Goal: Task Accomplishment & Management: Manage account settings

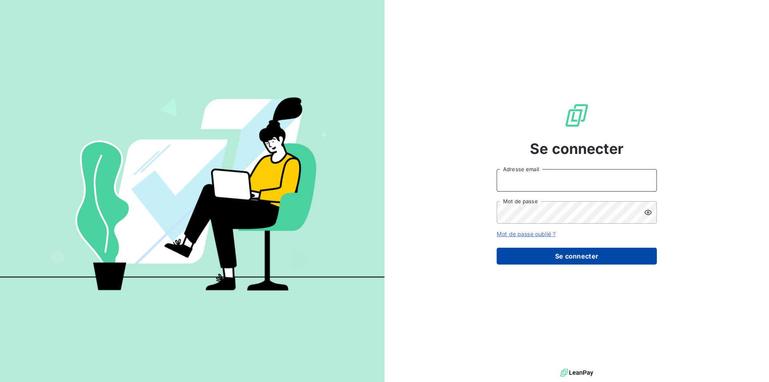
type input "[EMAIL_ADDRESS][DOMAIN_NAME]"
click at [531, 253] on button "Se connecter" at bounding box center [577, 255] width 160 height 17
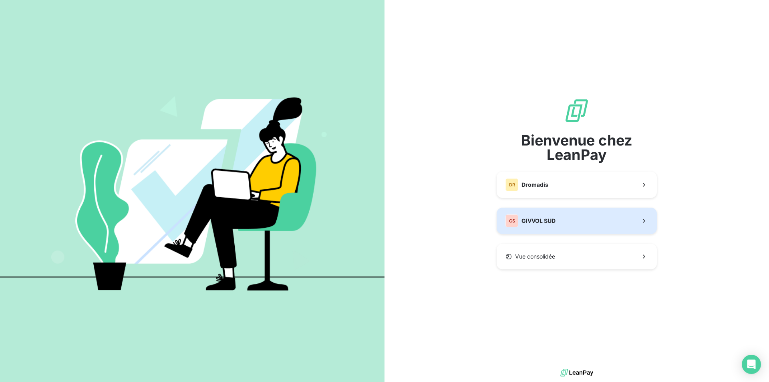
click at [539, 227] on button "GS GIVVOL SUD" at bounding box center [577, 220] width 160 height 26
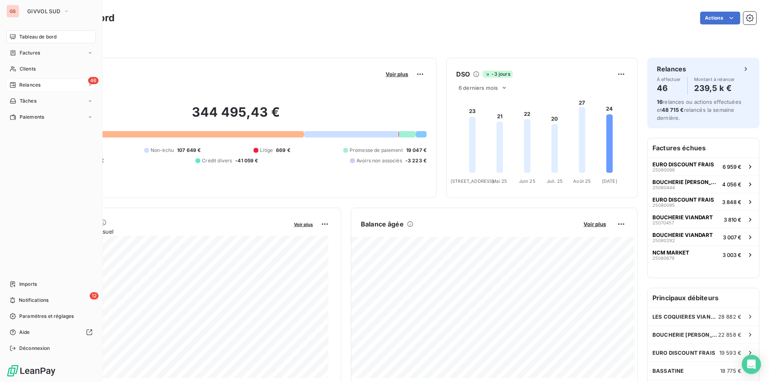
click at [33, 86] on span "Relances" at bounding box center [29, 84] width 21 height 7
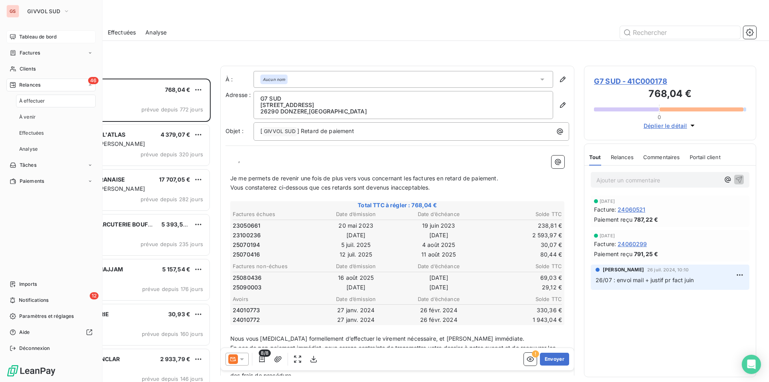
click at [30, 38] on span "Tableau de bord" at bounding box center [37, 36] width 37 height 7
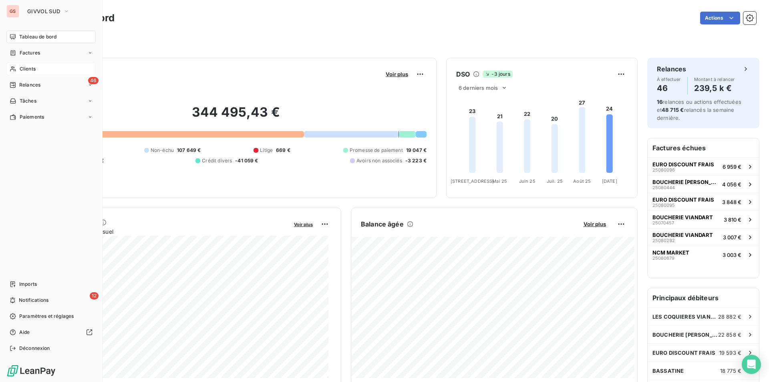
click at [22, 64] on div "Clients" at bounding box center [50, 68] width 89 height 13
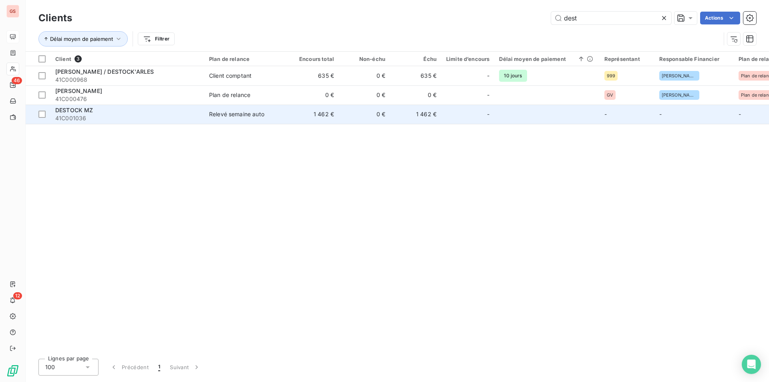
type input "dest"
click at [338, 118] on td "1 462 €" at bounding box center [313, 114] width 51 height 19
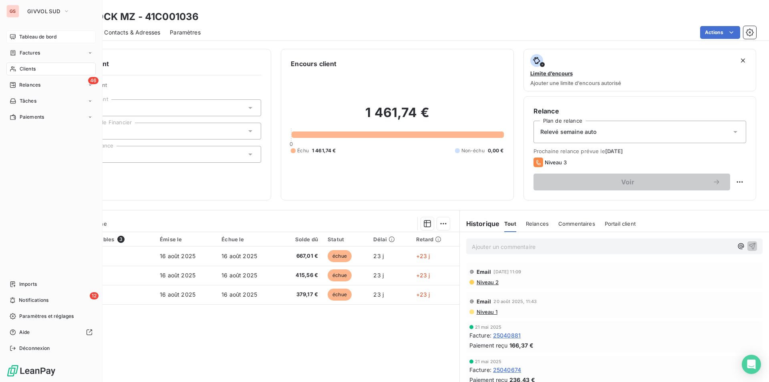
click at [44, 73] on div "Clients" at bounding box center [50, 68] width 89 height 13
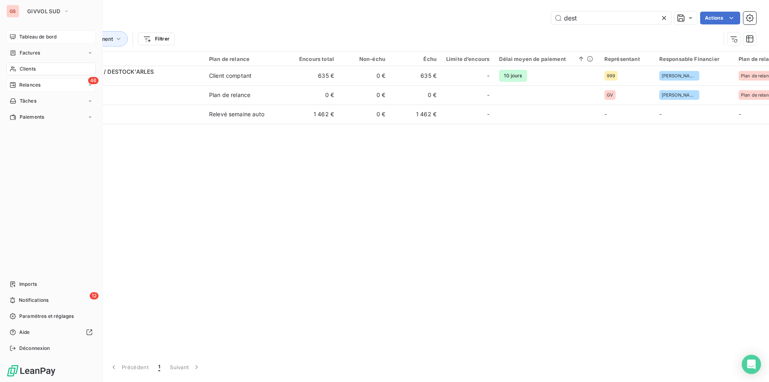
click at [36, 86] on span "Relances" at bounding box center [29, 84] width 21 height 7
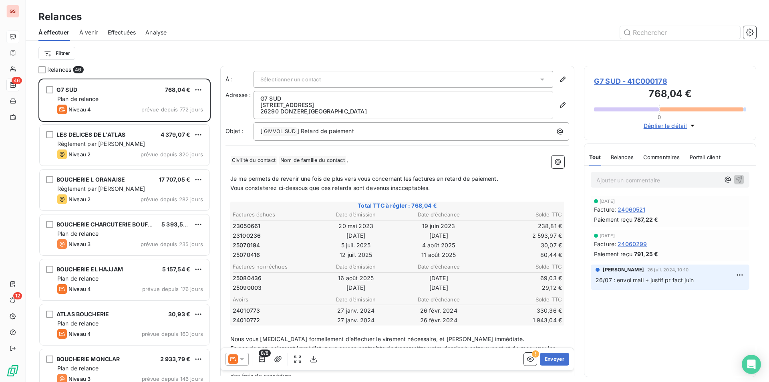
scroll to position [297, 166]
click at [114, 32] on span "Effectuées" at bounding box center [122, 32] width 28 height 8
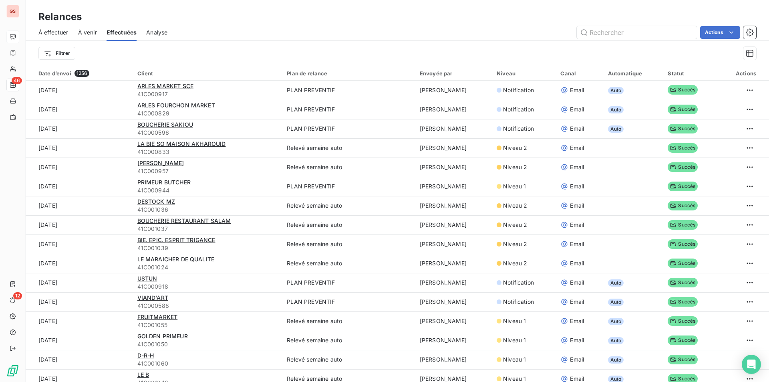
click at [87, 32] on span "À venir" at bounding box center [87, 32] width 19 height 8
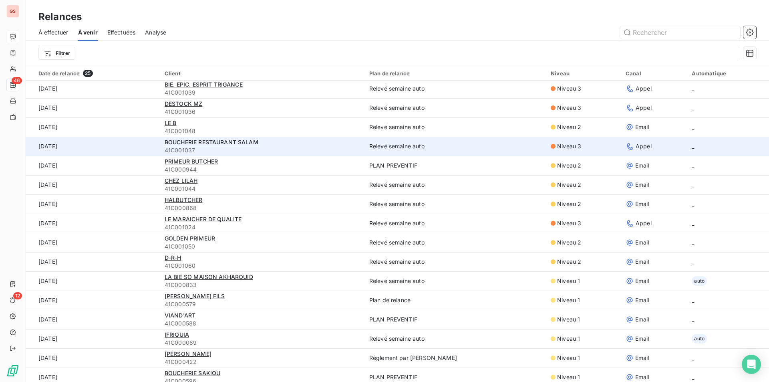
scroll to position [80, 0]
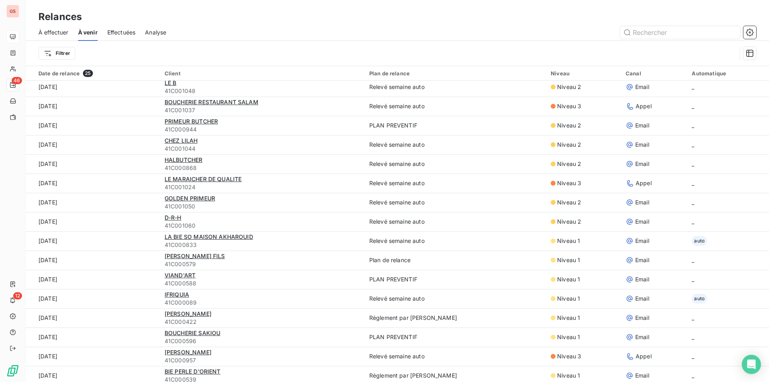
click at [58, 35] on span "À effectuer" at bounding box center [53, 32] width 30 height 8
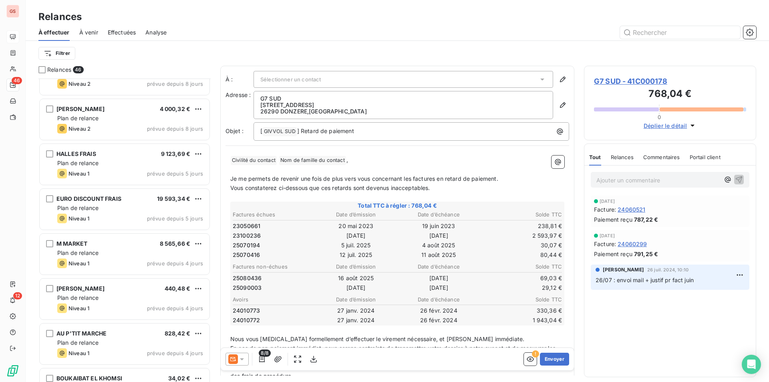
scroll to position [1322, 0]
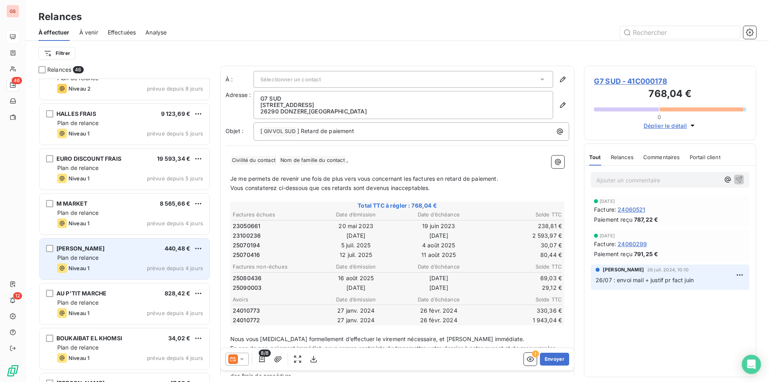
click at [116, 263] on div "[PERSON_NAME] 440,48 € Plan de relance Niveau 1 prévue depuis 4 jours" at bounding box center [125, 258] width 170 height 41
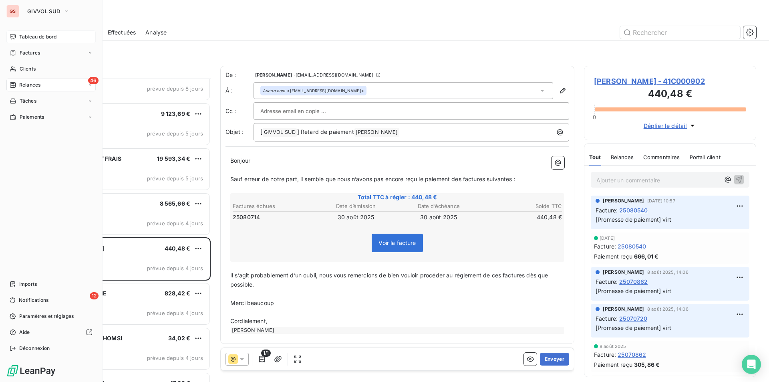
click at [25, 37] on span "Tableau de bord" at bounding box center [37, 36] width 37 height 7
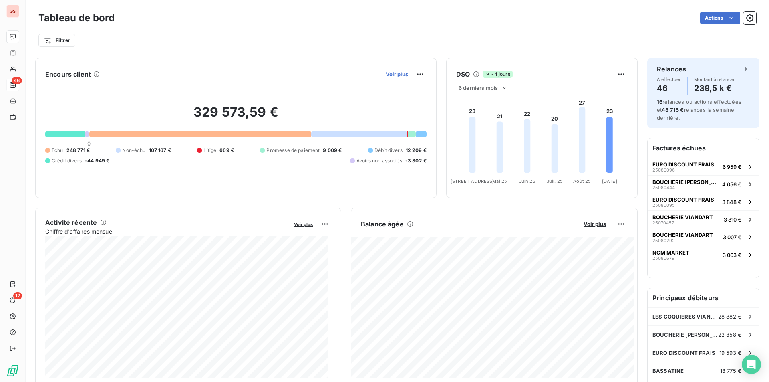
click at [392, 75] on span "Voir plus" at bounding box center [397, 74] width 22 height 6
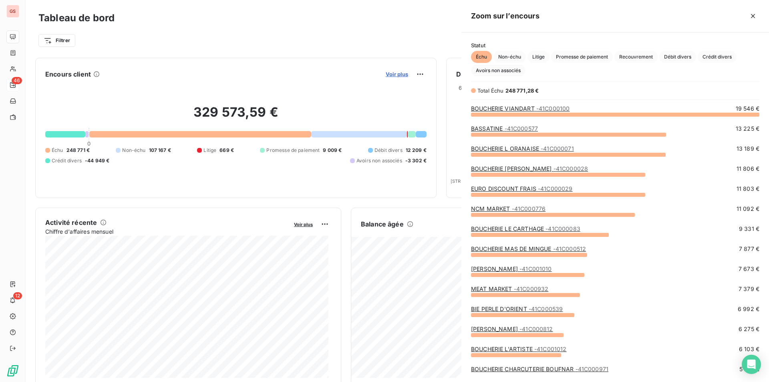
scroll to position [262, 302]
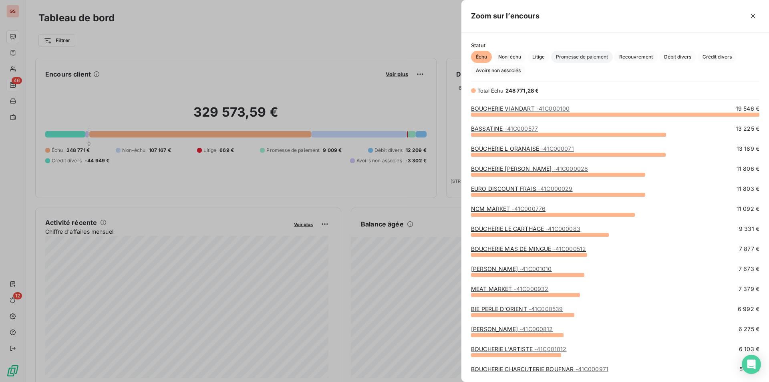
click at [588, 55] on span "Promesse de paiement" at bounding box center [582, 57] width 62 height 12
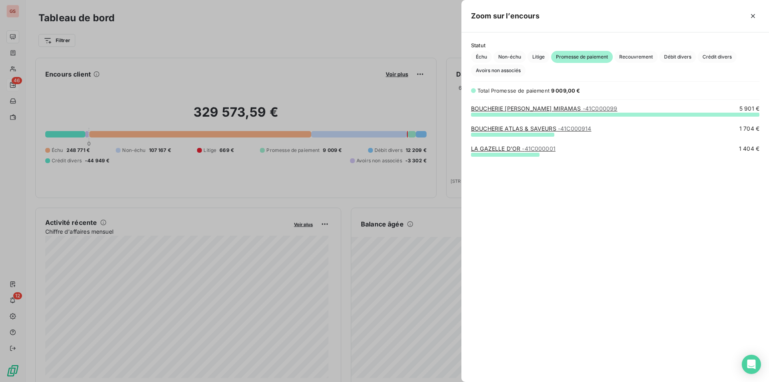
click at [350, 48] on div at bounding box center [384, 191] width 769 height 382
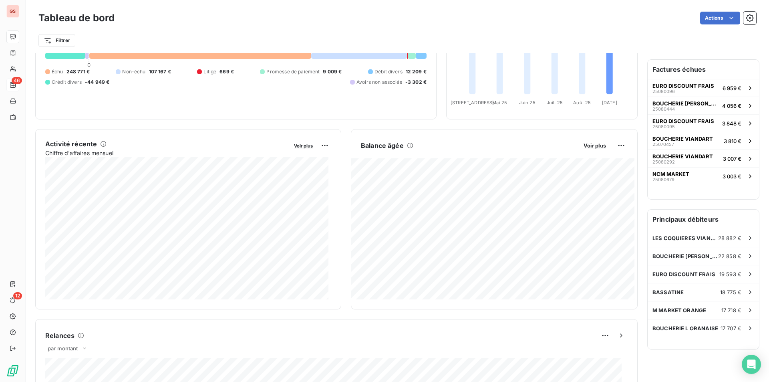
scroll to position [0, 0]
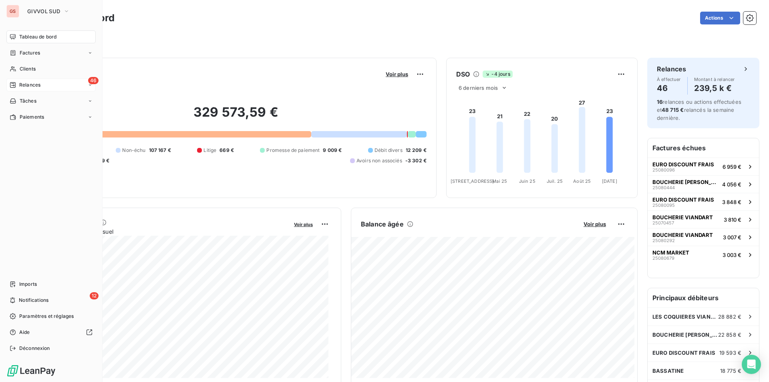
click at [21, 36] on span "Tableau de bord" at bounding box center [37, 36] width 37 height 7
click at [33, 291] on nav "Imports 12 Notifications Paramètres et réglages Aide Déconnexion" at bounding box center [50, 316] width 89 height 77
click at [32, 300] on span "Notifications" at bounding box center [34, 299] width 30 height 7
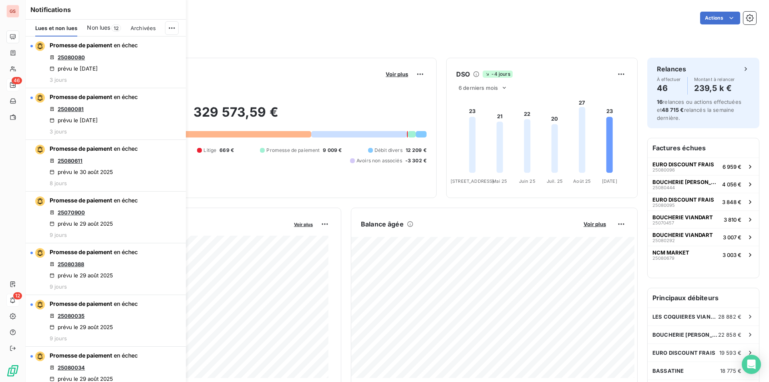
click at [90, 32] on span "Non lues" at bounding box center [98, 28] width 23 height 8
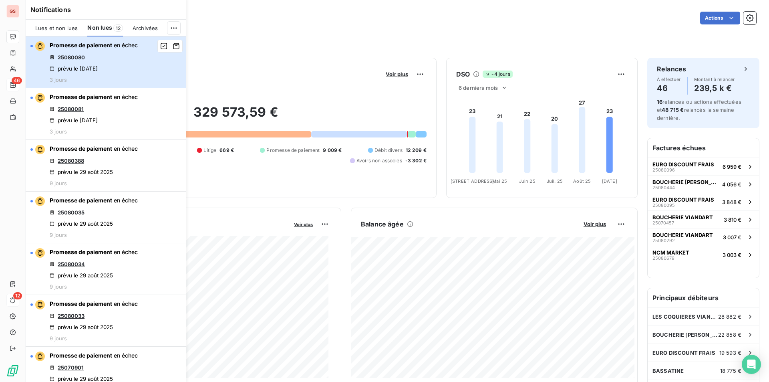
click at [124, 61] on div "Promesse de paiement en échec 25080080 prévu le [DATE] 3 jours" at bounding box center [94, 62] width 88 height 42
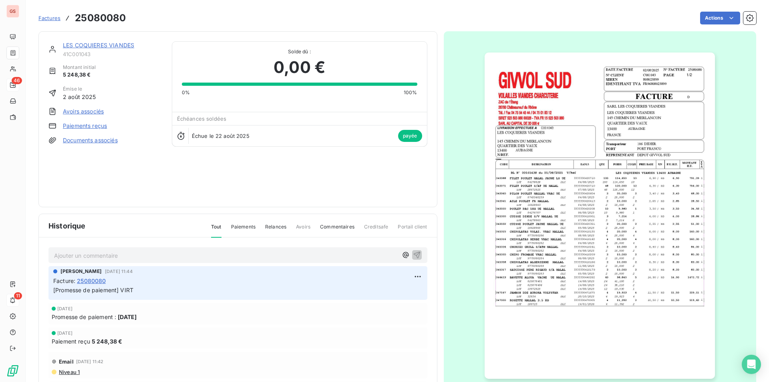
click at [50, 20] on span "Factures" at bounding box center [49, 18] width 22 height 6
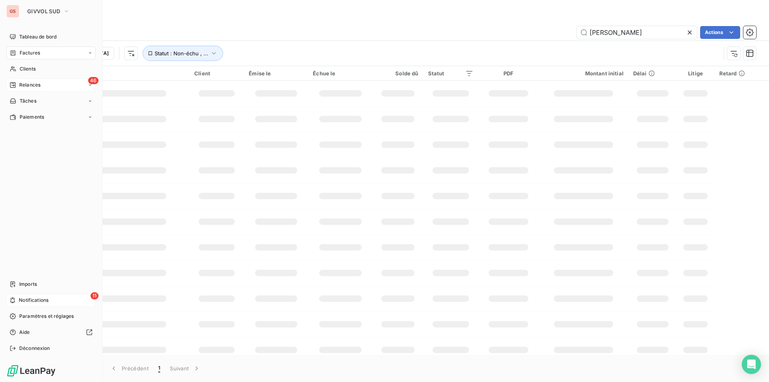
click at [31, 295] on div "11 Notifications" at bounding box center [50, 300] width 89 height 13
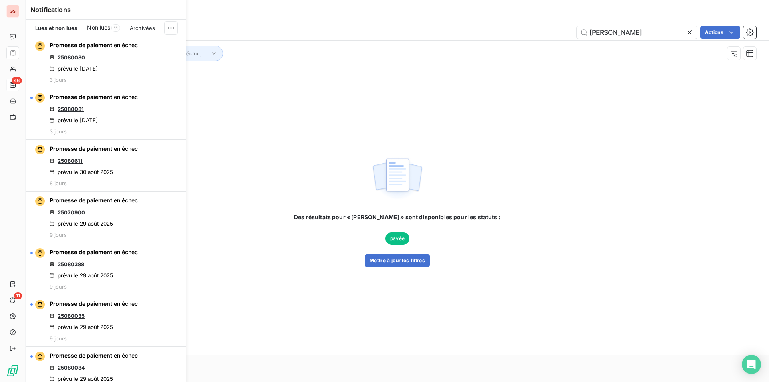
click at [99, 25] on span "Non lues" at bounding box center [98, 28] width 23 height 8
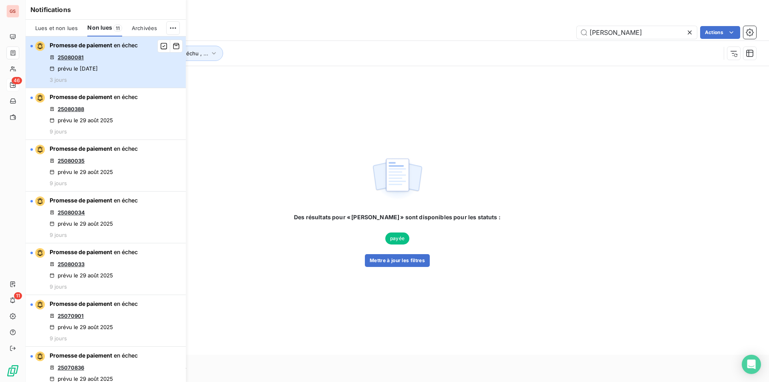
click at [131, 68] on div "Promesse de paiement en échec 25080081 prévu le [DATE] 3 jours" at bounding box center [94, 62] width 88 height 42
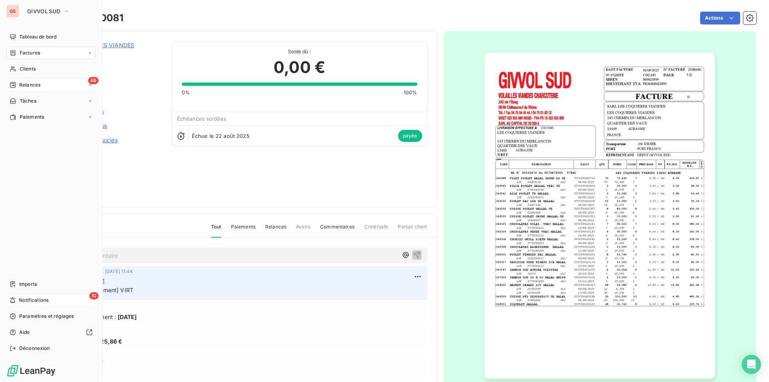
click at [31, 296] on div "10 Notifications" at bounding box center [50, 300] width 89 height 13
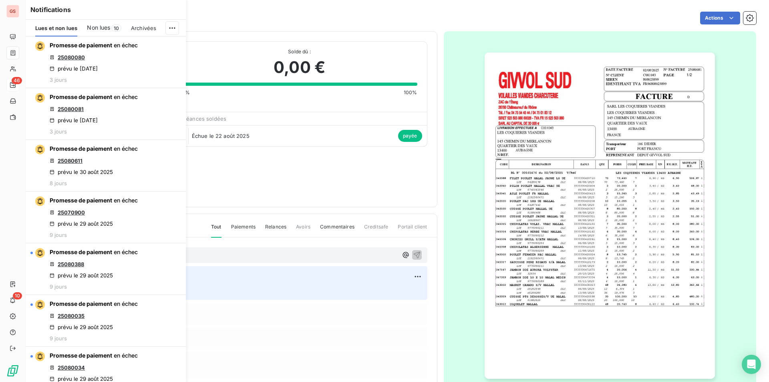
click at [111, 24] on div "Non lues 10" at bounding box center [104, 28] width 34 height 17
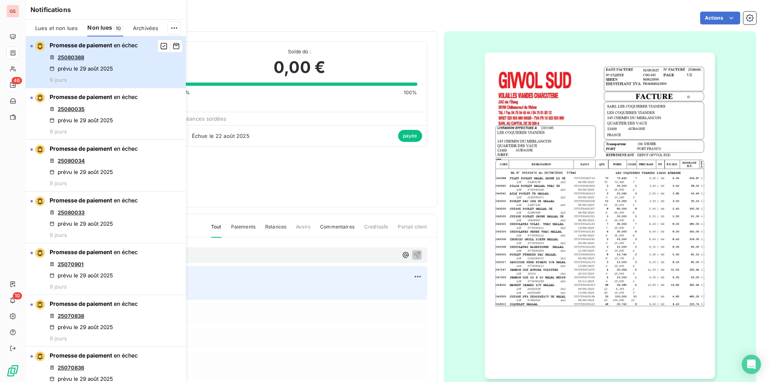
click at [105, 64] on div "Promesse de paiement en échec 25080388 prévu le 29 août 2025 9 jours" at bounding box center [94, 62] width 88 height 42
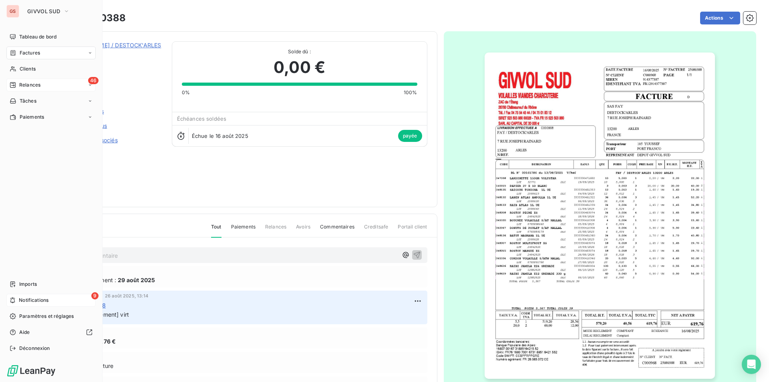
click at [38, 299] on span "Notifications" at bounding box center [34, 299] width 30 height 7
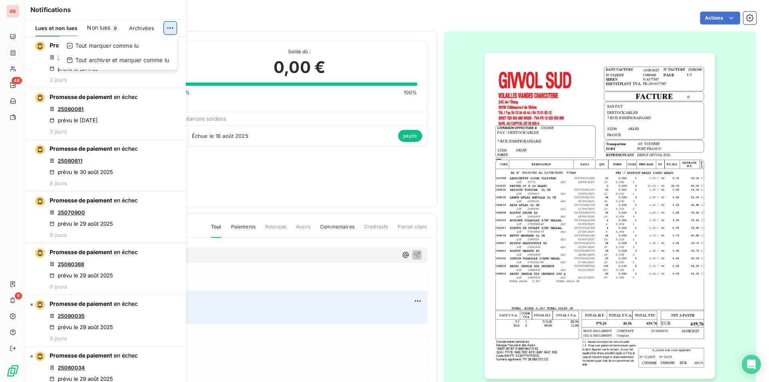
click at [173, 28] on html "GS 46 9 Factures 25080388 Actions [PERSON_NAME] / DESTOCK'ARLES 41C000968 Monta…" at bounding box center [384, 191] width 769 height 382
click at [135, 45] on div "Tout marquer comme lu" at bounding box center [118, 45] width 112 height 13
click at [96, 26] on span "Non lues" at bounding box center [98, 28] width 23 height 8
click at [172, 24] on html "GS 46 9 Factures 25080388 Actions [PERSON_NAME] / DESTOCK'ARLES 41C000968 Monta…" at bounding box center [384, 191] width 769 height 382
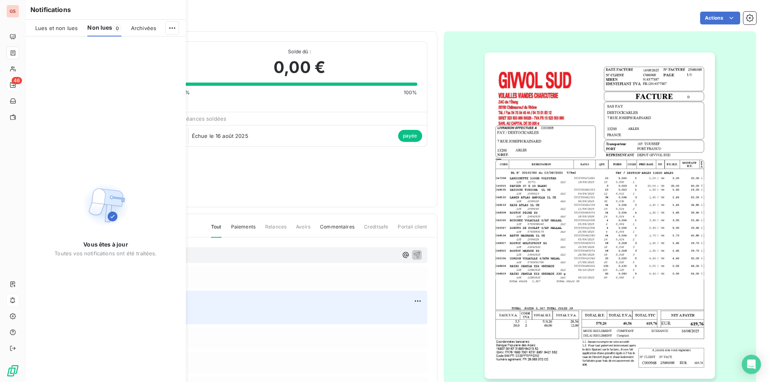
click at [66, 26] on html "GS 46 Factures 25080388 Actions [PERSON_NAME] / DESTOCK'ARLES 41C000968 Montant…" at bounding box center [384, 191] width 769 height 382
click at [57, 29] on span "Lues et non lues" at bounding box center [56, 28] width 42 height 6
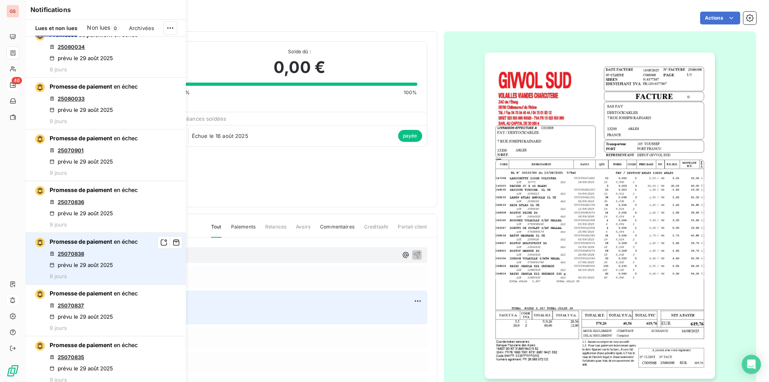
scroll to position [481, 0]
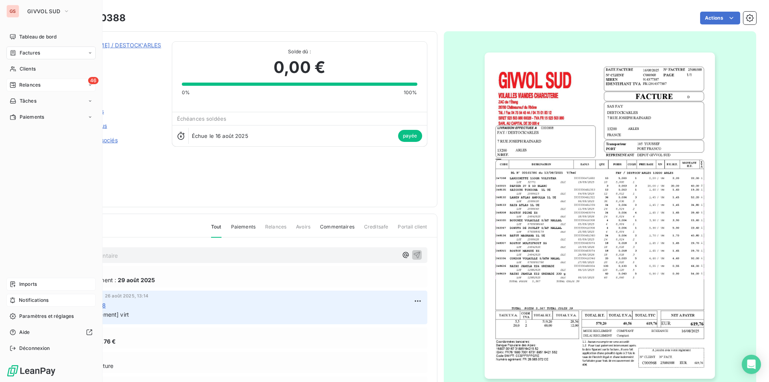
click at [30, 282] on span "Imports" at bounding box center [28, 283] width 18 height 7
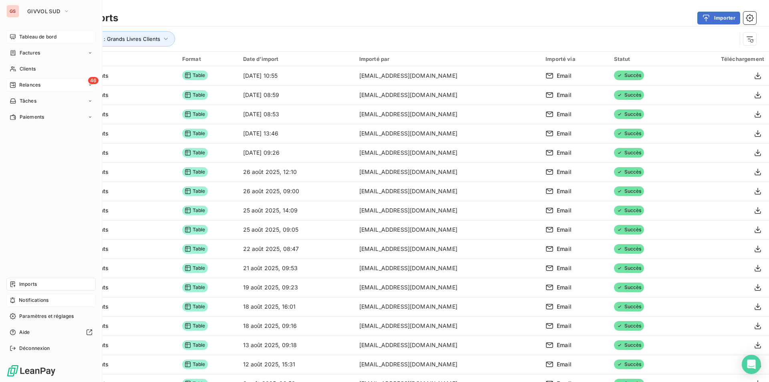
click at [32, 36] on span "Tableau de bord" at bounding box center [37, 36] width 37 height 7
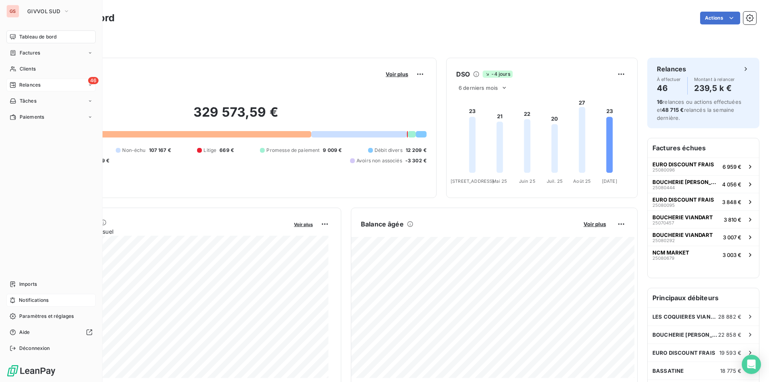
click at [40, 82] on span "Relances" at bounding box center [29, 84] width 21 height 7
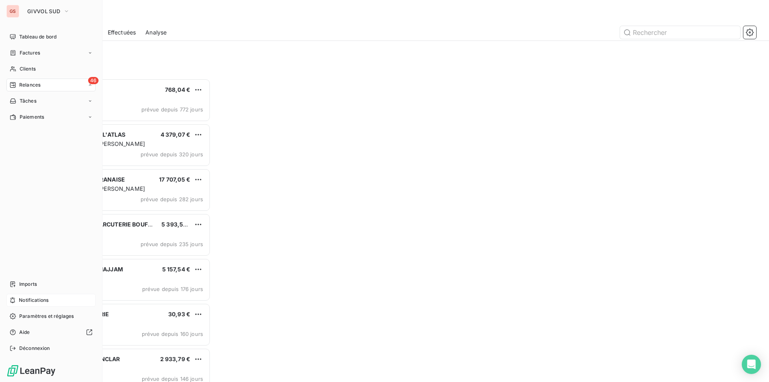
scroll to position [297, 166]
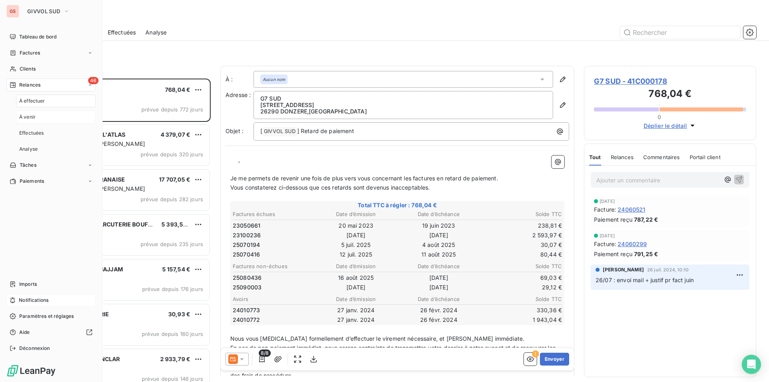
click at [37, 113] on div "À venir" at bounding box center [56, 117] width 80 height 13
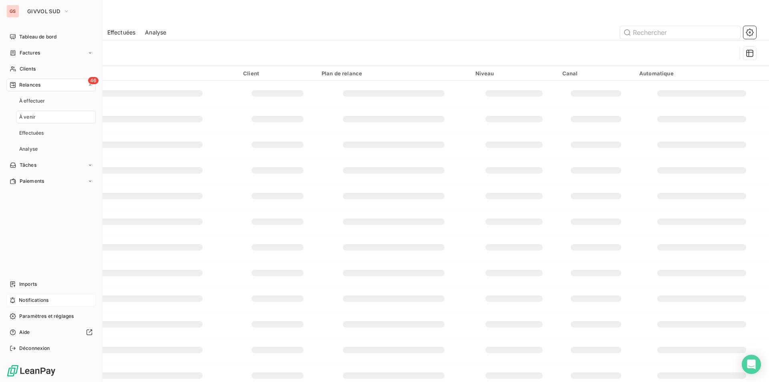
click at [40, 91] on div "46 Relances" at bounding box center [50, 84] width 89 height 13
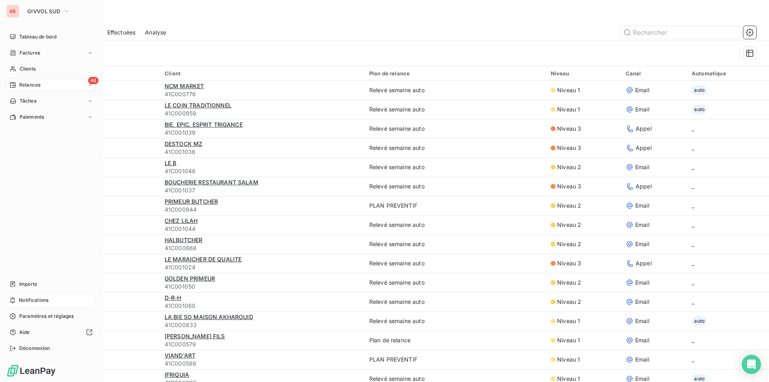
click at [36, 89] on div "46 Relances" at bounding box center [50, 84] width 89 height 13
click at [35, 102] on span "À effectuer" at bounding box center [32, 100] width 26 height 7
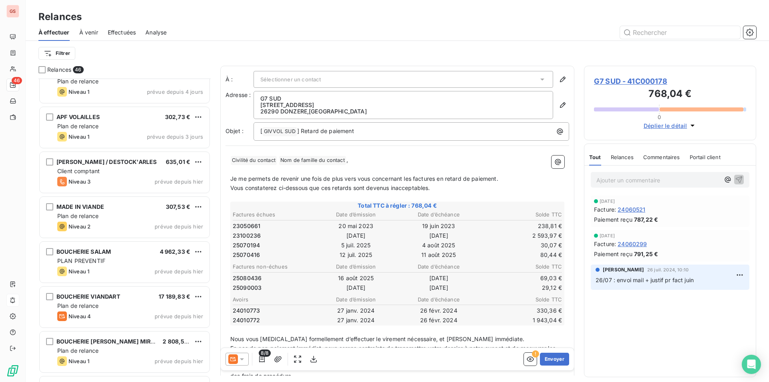
scroll to position [1760, 0]
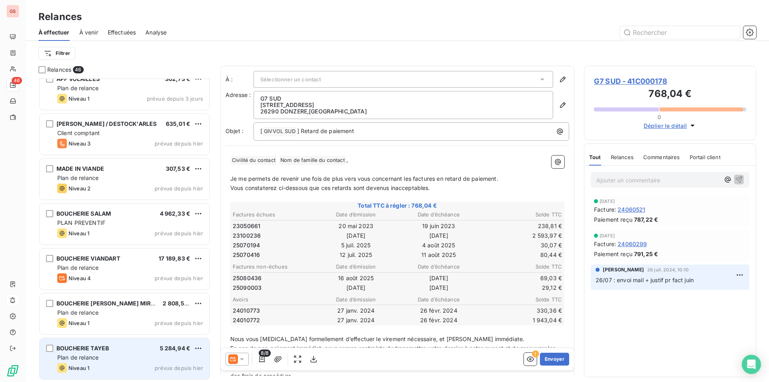
click at [97, 352] on div "BOUCHERIE TAYEB 5 284,94 € Plan de relance Niveau 1 prévue depuis hier" at bounding box center [125, 358] width 170 height 41
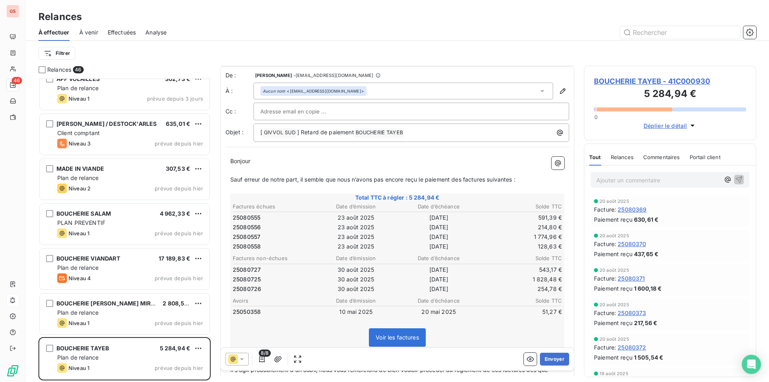
scroll to position [96, 0]
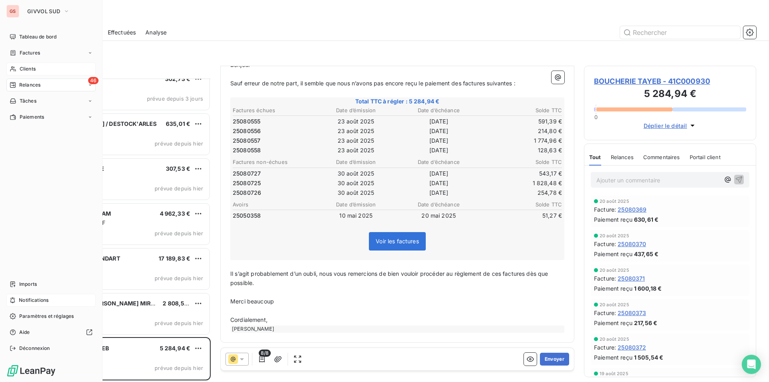
click at [28, 68] on span "Clients" at bounding box center [28, 68] width 16 height 7
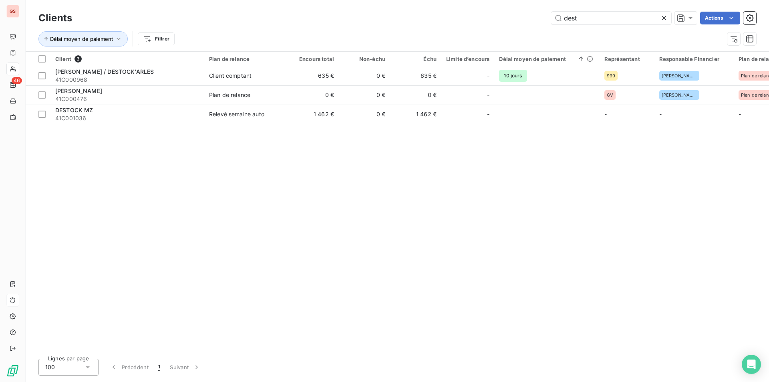
drag, startPoint x: 585, startPoint y: 21, endPoint x: 529, endPoint y: 15, distance: 56.4
click at [529, 15] on div "dest Actions" at bounding box center [419, 18] width 674 height 13
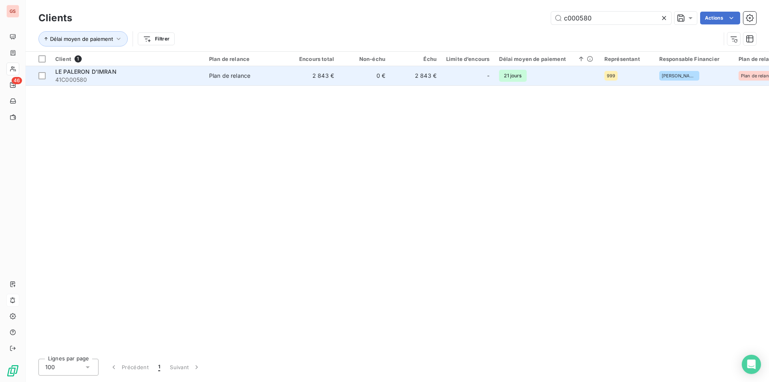
type input "c000580"
click at [188, 75] on div "LE PALERON D'IMRAN" at bounding box center [127, 72] width 144 height 8
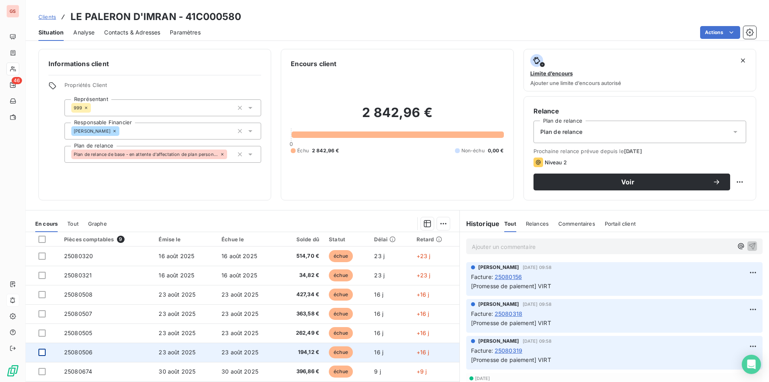
click at [43, 351] on div at bounding box center [41, 351] width 7 height 7
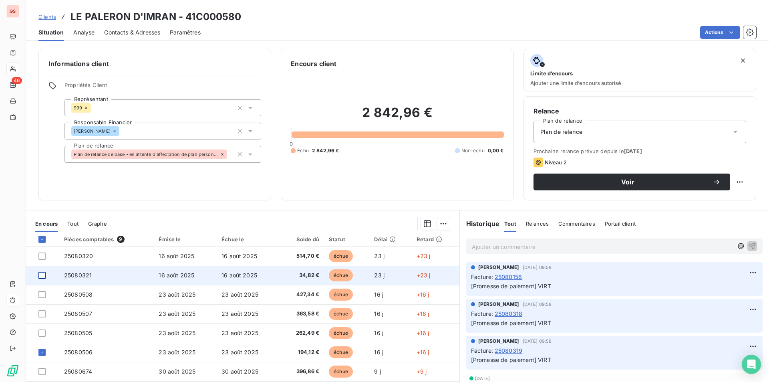
click at [40, 276] on div at bounding box center [41, 275] width 7 height 7
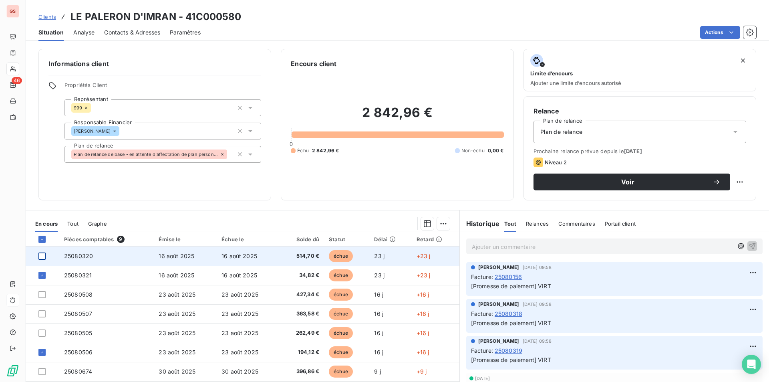
click at [42, 254] on div at bounding box center [41, 255] width 7 height 7
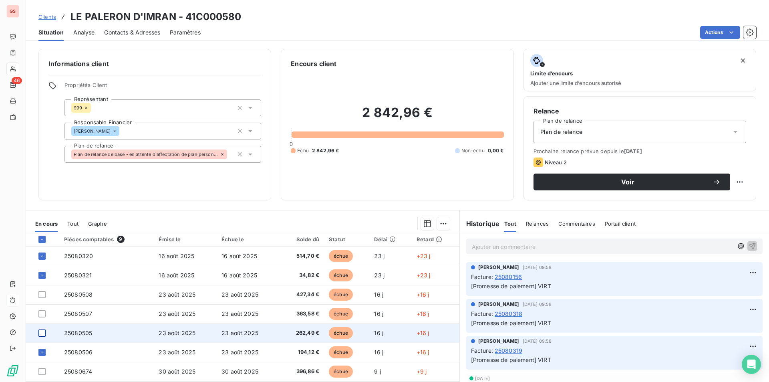
click at [44, 330] on div at bounding box center [41, 332] width 7 height 7
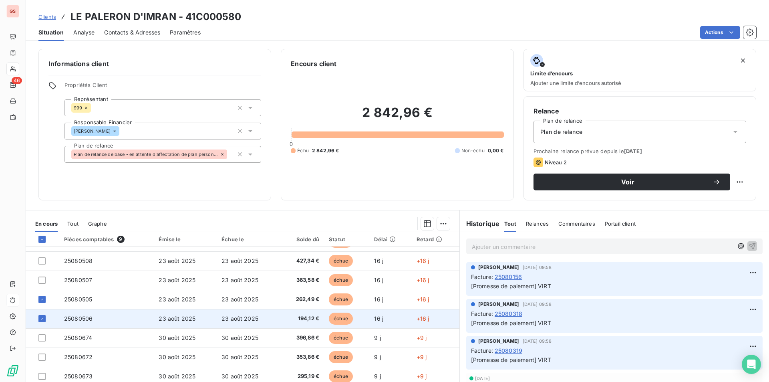
scroll to position [28, 0]
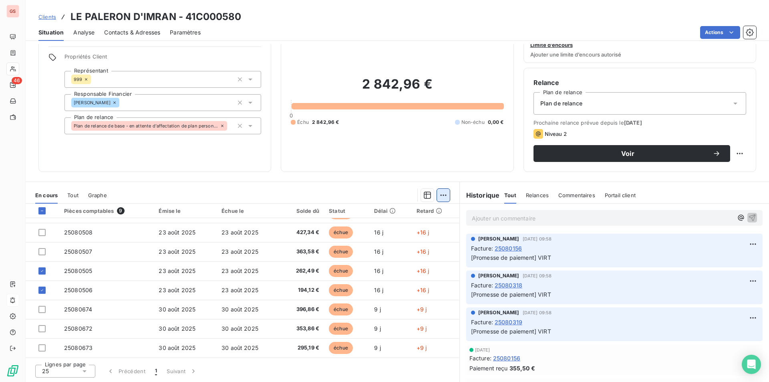
click at [441, 192] on html "GS 46 Clients LE PALERON D'IMRAN - 41C000580 Situation Analyse Contacts & Adres…" at bounding box center [384, 191] width 769 height 382
click at [408, 235] on div "Mettre en litige (4 factures) Ajouter une promesse de paiement (4 factures)" at bounding box center [371, 220] width 152 height 34
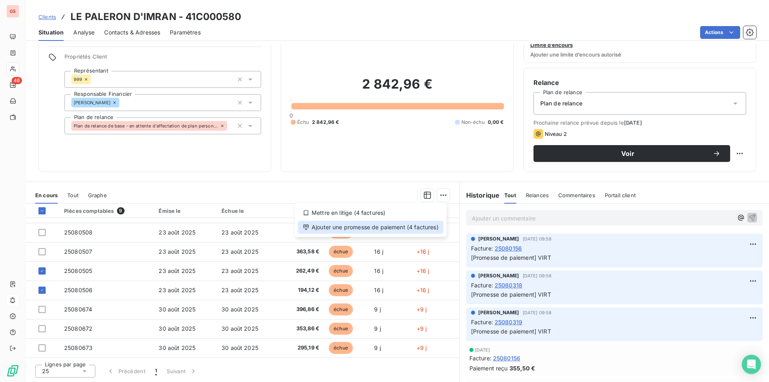
click at [412, 229] on div "Ajouter une promesse de paiement (4 factures)" at bounding box center [370, 227] width 145 height 13
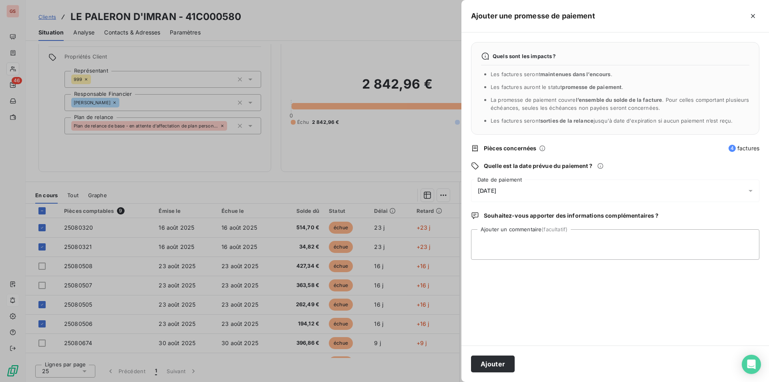
click at [509, 177] on div "Quels sont les impacts ? Les factures seront maintenues dans l’encours . Les fa…" at bounding box center [615, 188] width 308 height 313
click at [507, 186] on div "[DATE]" at bounding box center [615, 190] width 288 height 22
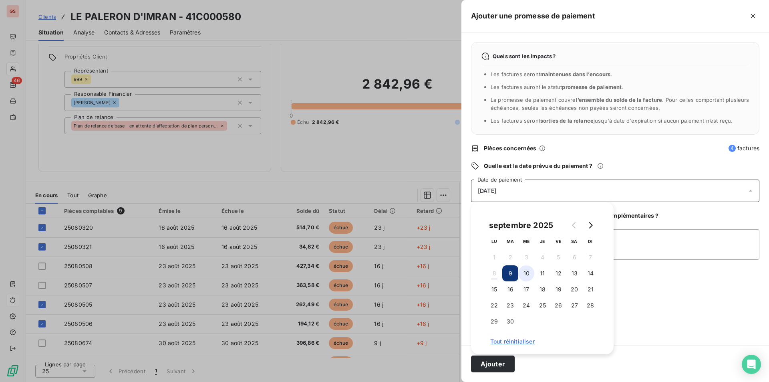
click at [527, 276] on button "10" at bounding box center [526, 273] width 16 height 16
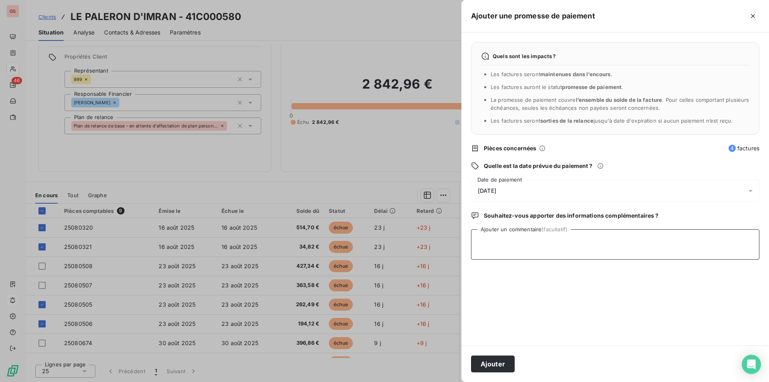
click at [636, 247] on textarea "Ajouter un commentaire (facultatif)" at bounding box center [615, 244] width 288 height 30
type textarea "virt"
click at [498, 363] on button "Ajouter" at bounding box center [493, 363] width 44 height 17
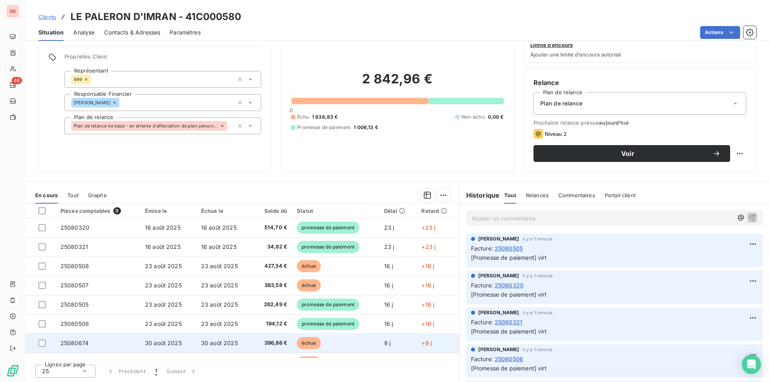
scroll to position [34, 0]
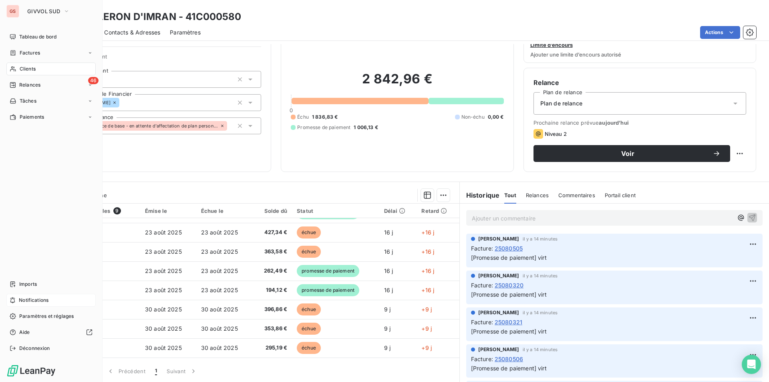
click at [20, 71] on span "Clients" at bounding box center [28, 68] width 16 height 7
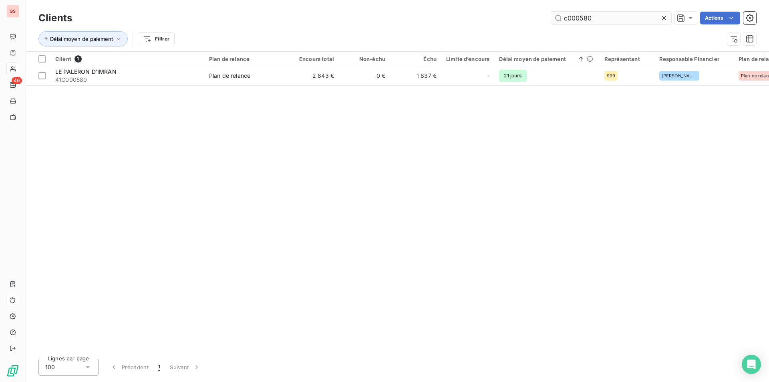
click at [617, 21] on input "c000580" at bounding box center [611, 18] width 120 height 13
drag, startPoint x: 581, startPoint y: 20, endPoint x: 669, endPoint y: 42, distance: 91.3
click at [669, 42] on div "Clients c000580 Actions Délai moyen de paiement Filtrer" at bounding box center [397, 31] width 718 height 42
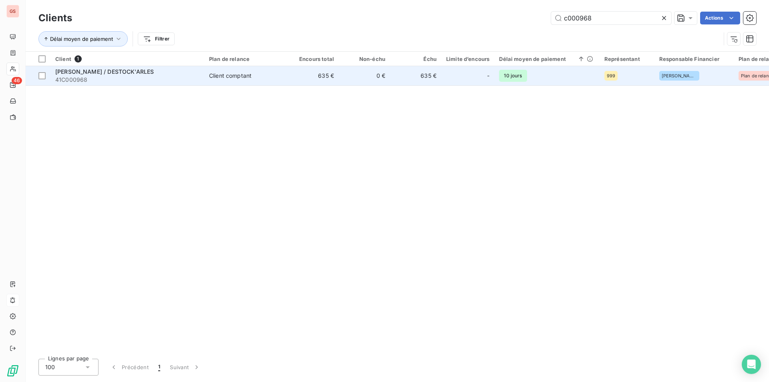
type input "c000968"
click at [124, 73] on div "[PERSON_NAME] / DESTOCK'ARLES" at bounding box center [127, 72] width 144 height 8
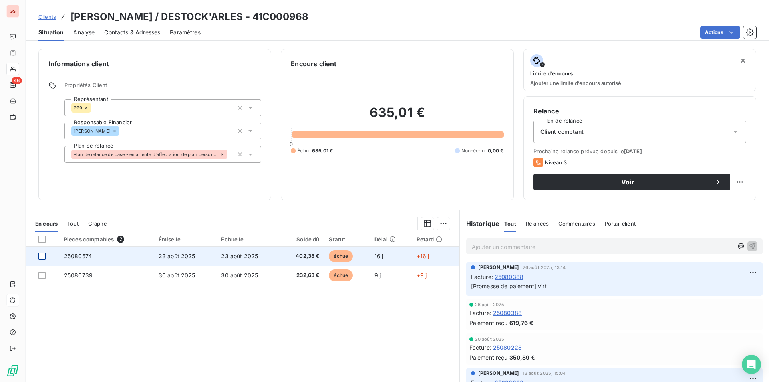
click at [43, 259] on div at bounding box center [41, 255] width 7 height 7
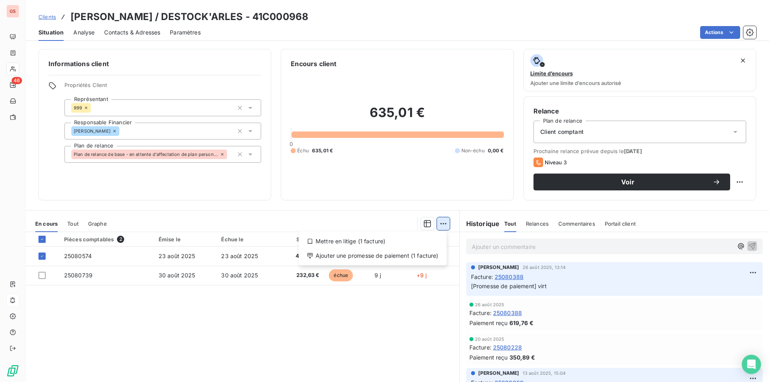
click at [439, 224] on html "GS 46 Clients [PERSON_NAME] / DESTOCK'ARLES - 41C000968 Situation Analyse Conta…" at bounding box center [384, 191] width 769 height 382
click at [420, 255] on div "Ajouter une promesse de paiement (1 facture)" at bounding box center [372, 255] width 141 height 13
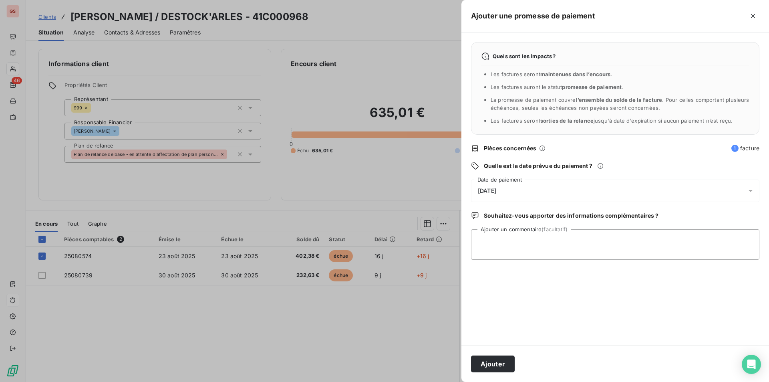
click at [487, 188] on span "[DATE]" at bounding box center [487, 190] width 18 height 6
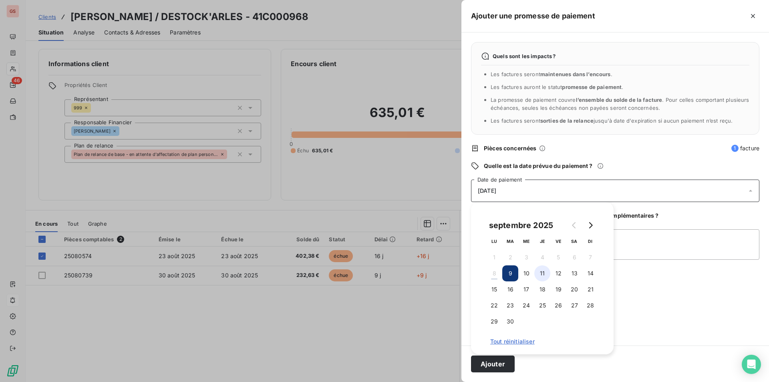
click at [541, 268] on button "11" at bounding box center [542, 273] width 16 height 16
click at [643, 239] on textarea "Ajouter un commentaire (facultatif)" at bounding box center [615, 244] width 288 height 30
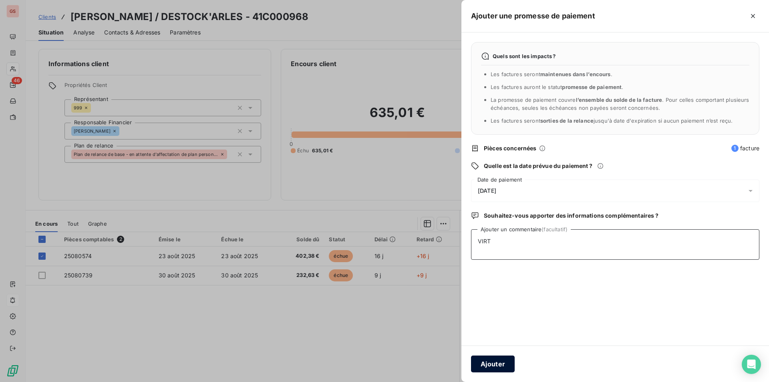
type textarea "VIRT"
click at [502, 365] on button "Ajouter" at bounding box center [493, 363] width 44 height 17
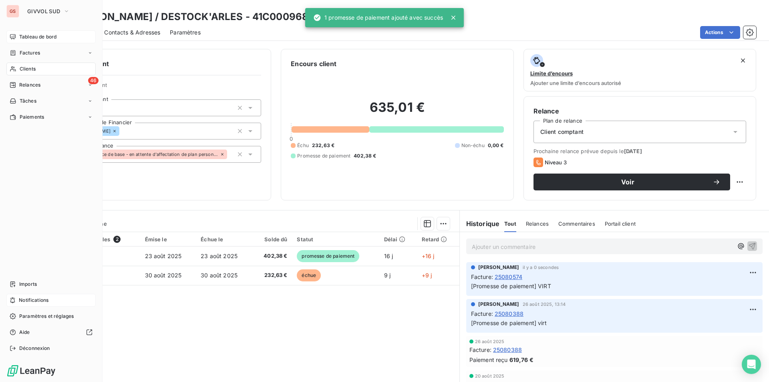
click at [41, 40] on div "Tableau de bord" at bounding box center [50, 36] width 89 height 13
